Goal: Navigation & Orientation: Go to known website

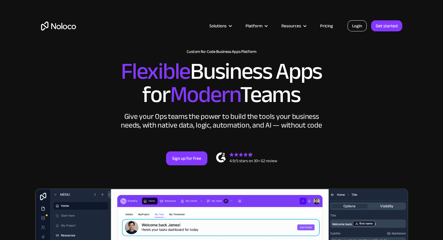
click at [359, 22] on link "Login" at bounding box center [356, 25] width 19 height 11
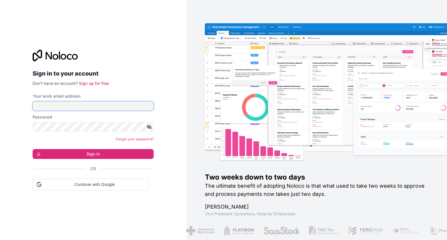
click at [105, 107] on input "Your work email address" at bounding box center [93, 106] width 121 height 9
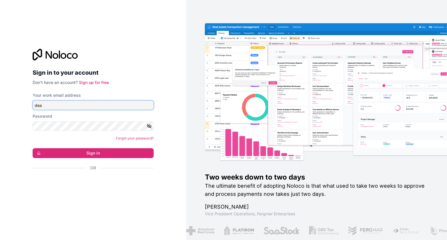
type input "[PERSON_NAME][EMAIL_ADDRESS][PERSON_NAME][DOMAIN_NAME]"
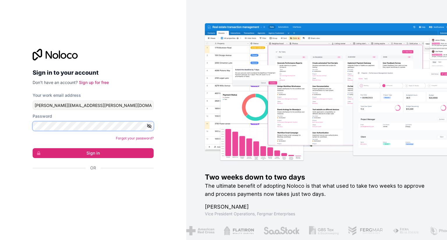
click at [33, 148] on button "Sign in" at bounding box center [93, 153] width 121 height 10
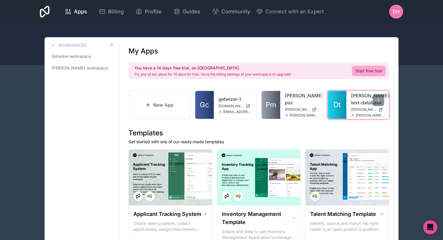
click at [353, 99] on link "[PERSON_NAME]-test-database" at bounding box center [367, 99] width 33 height 14
